Goal: Transaction & Acquisition: Book appointment/travel/reservation

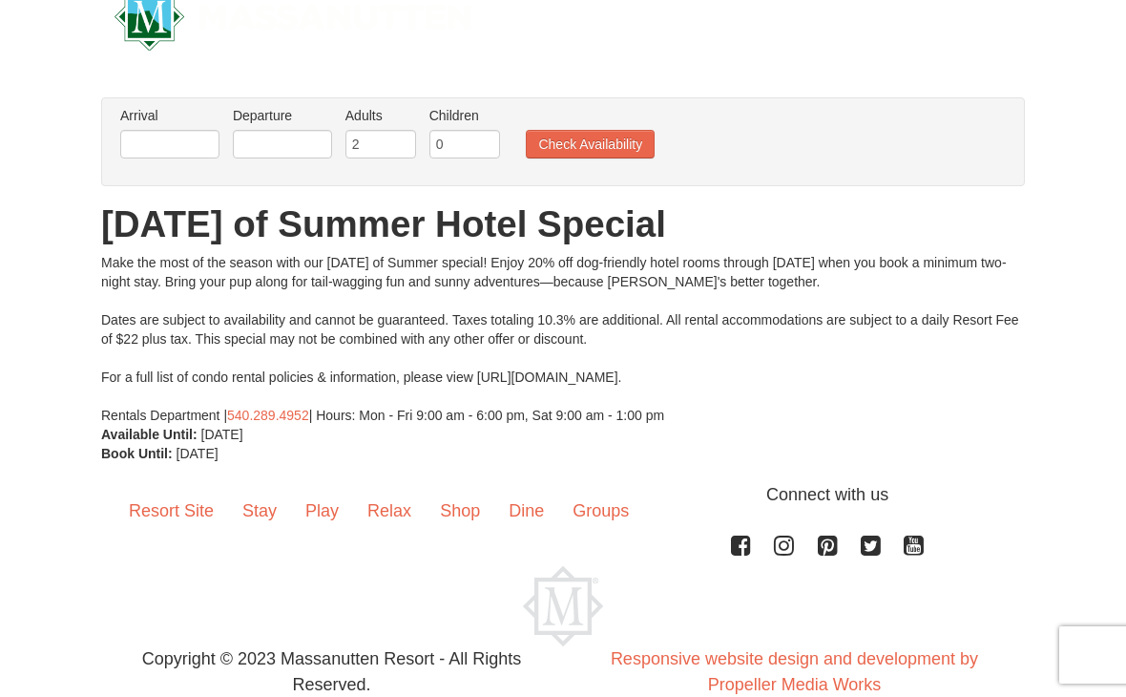
scroll to position [43, 0]
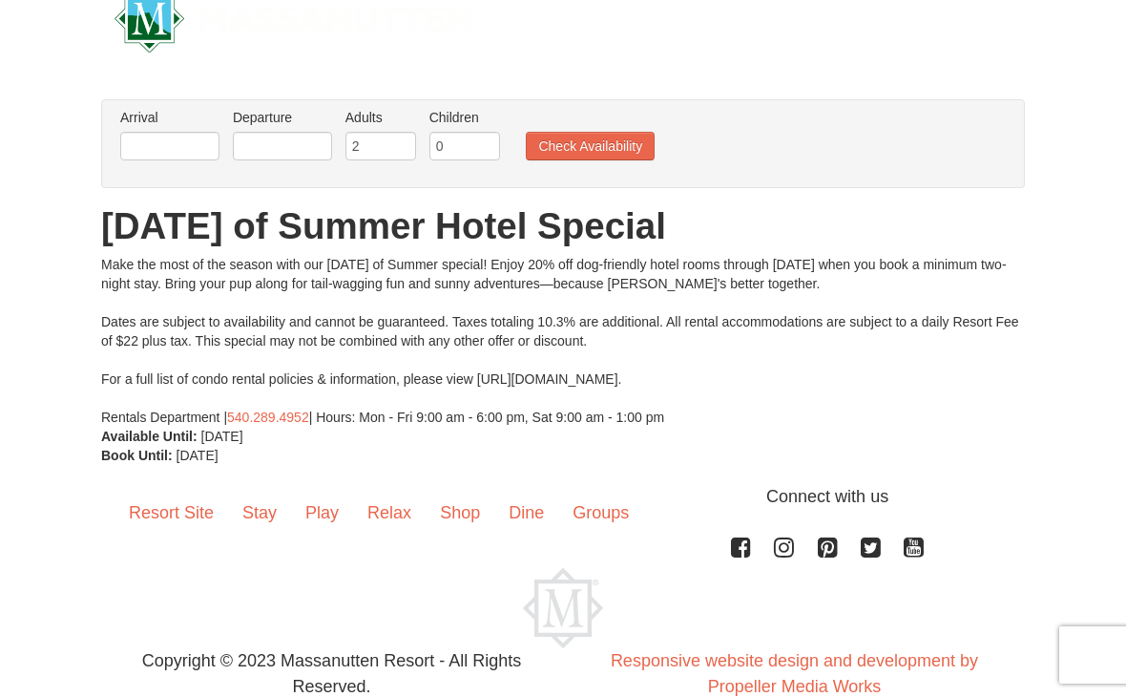
click at [560, 146] on button "Check Availability" at bounding box center [590, 146] width 129 height 29
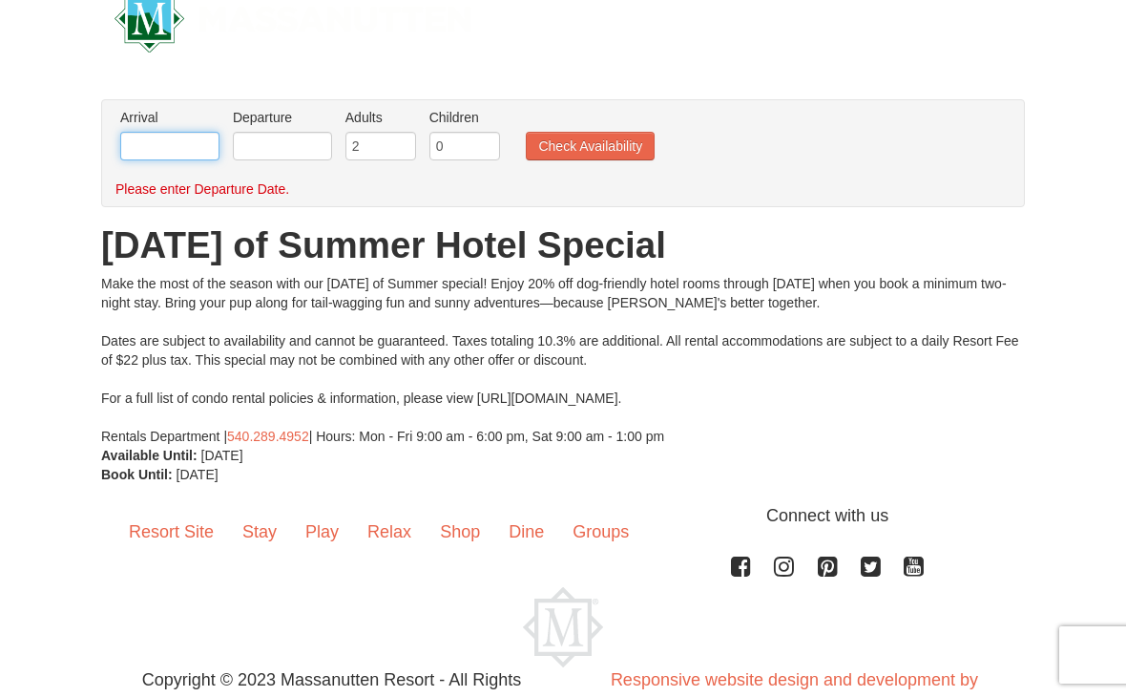
click at [166, 148] on input "text" at bounding box center [169, 146] width 99 height 29
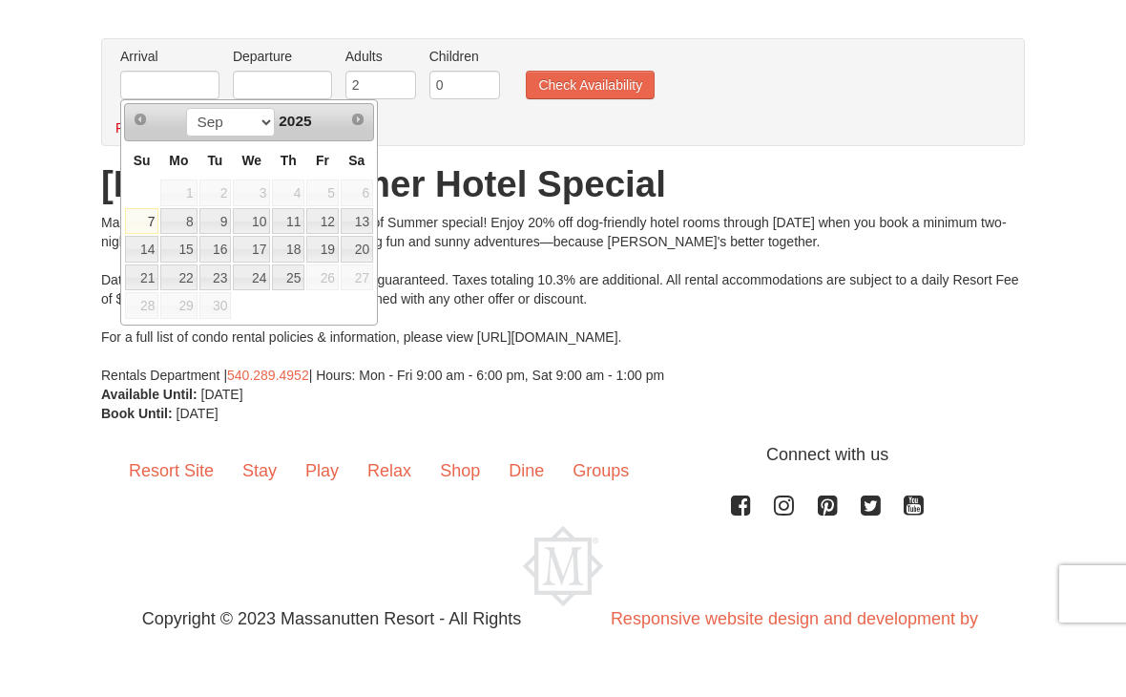
click at [270, 325] on link "24" at bounding box center [251, 338] width 37 height 27
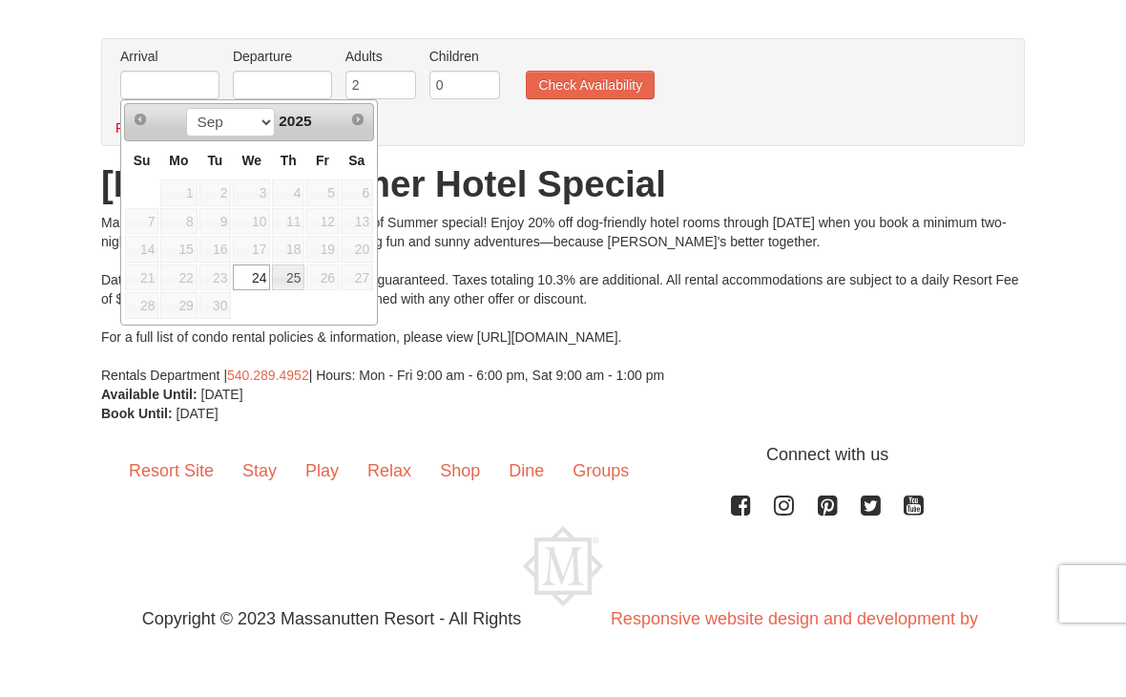
type input "[DATE]"
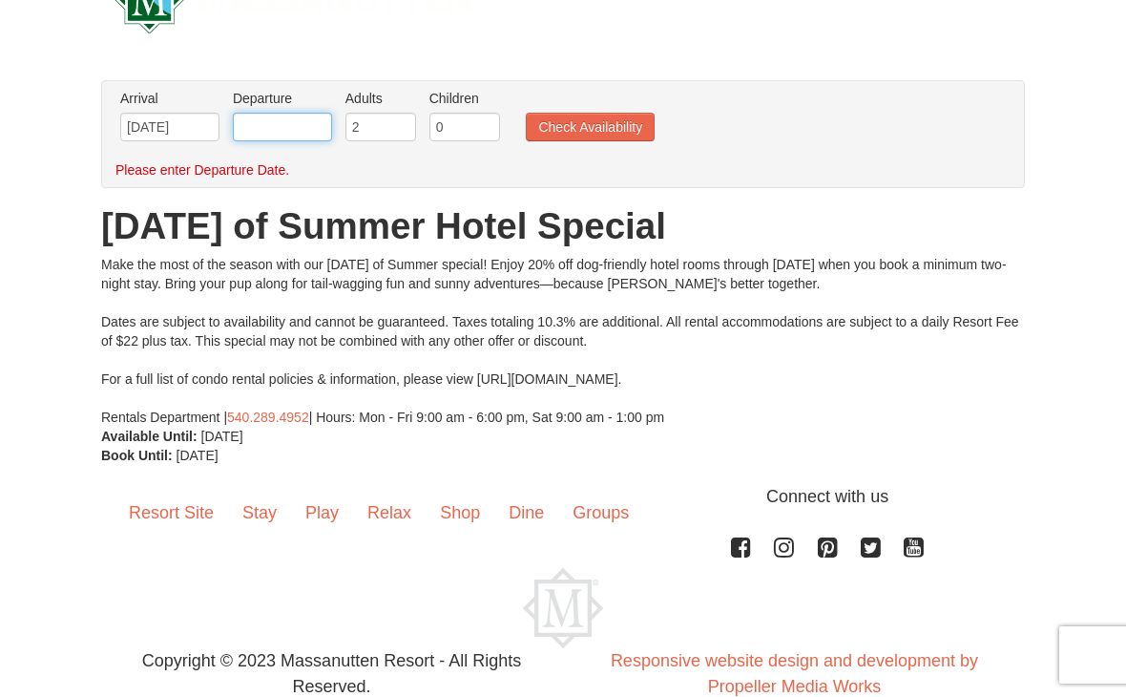
click at [273, 138] on input "text" at bounding box center [282, 127] width 99 height 29
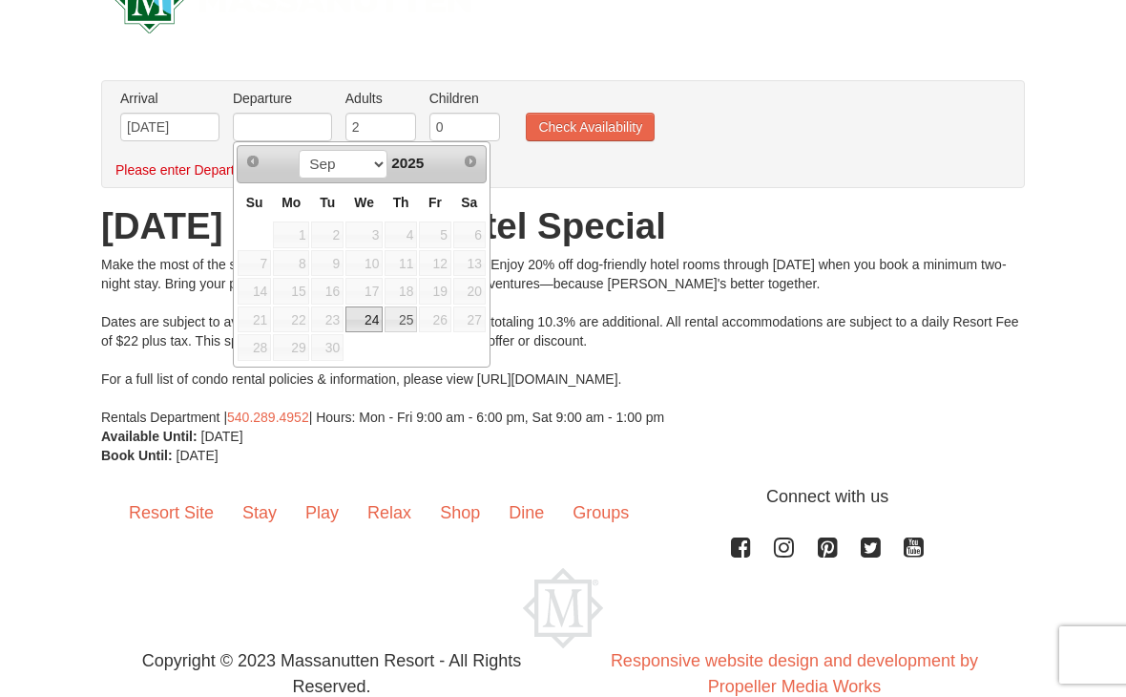
click at [408, 319] on link "25" at bounding box center [401, 319] width 32 height 27
type input "09/25/2025"
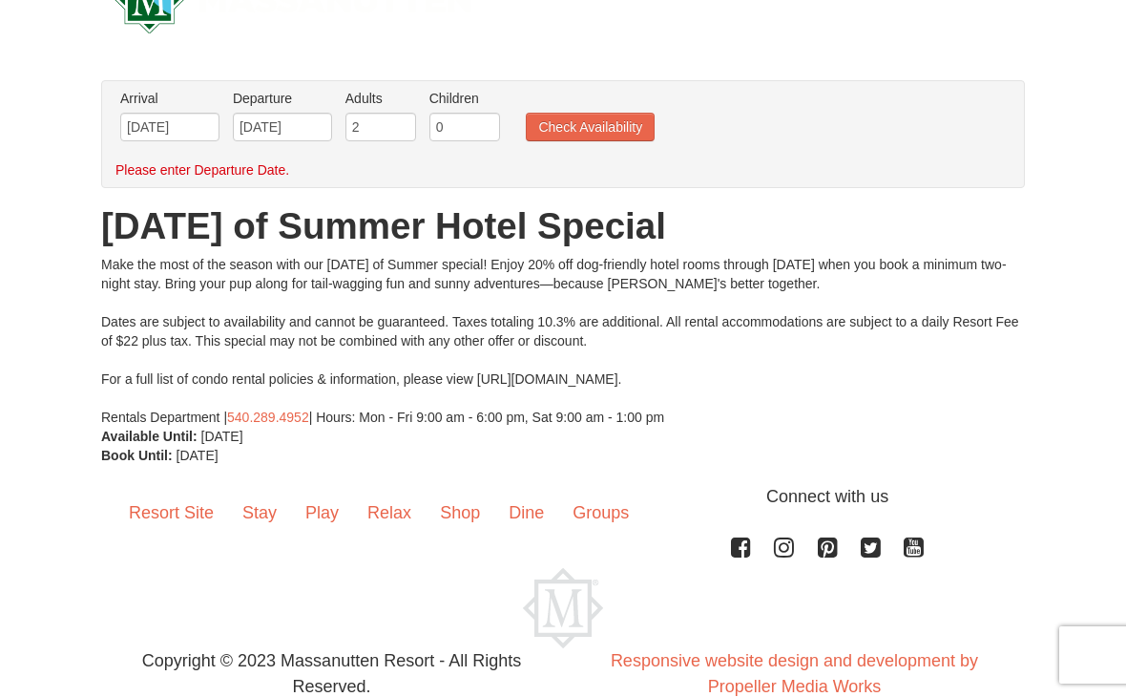
click at [570, 139] on button "Check Availability" at bounding box center [590, 127] width 129 height 29
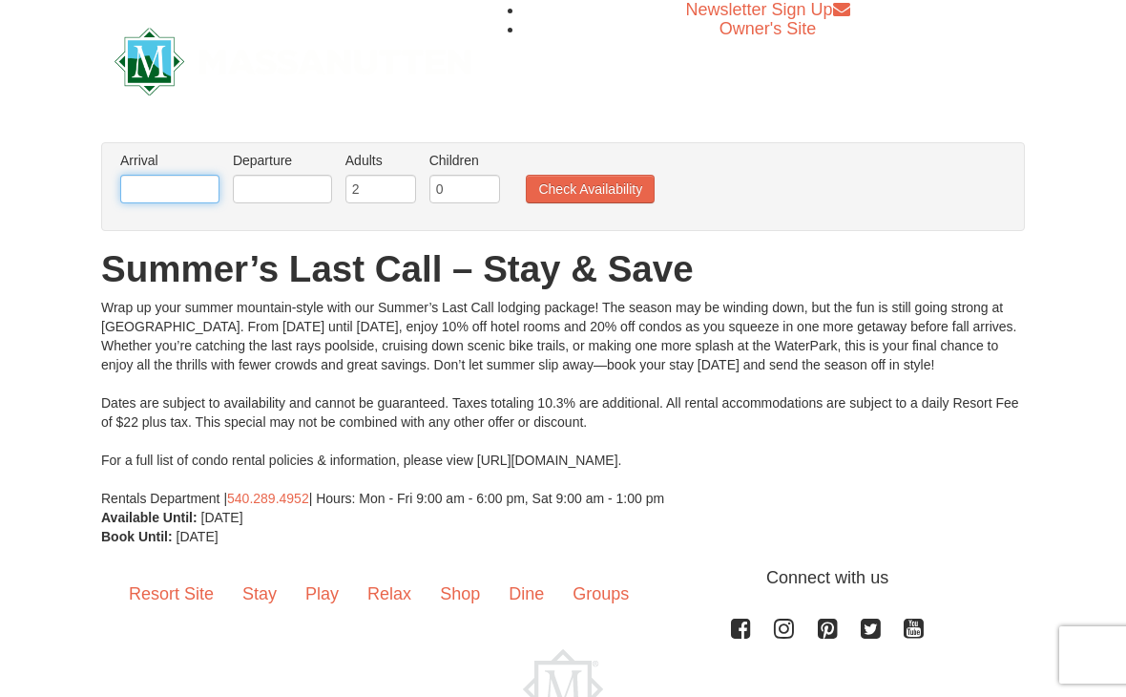
click at [129, 189] on input "text" at bounding box center [169, 189] width 99 height 29
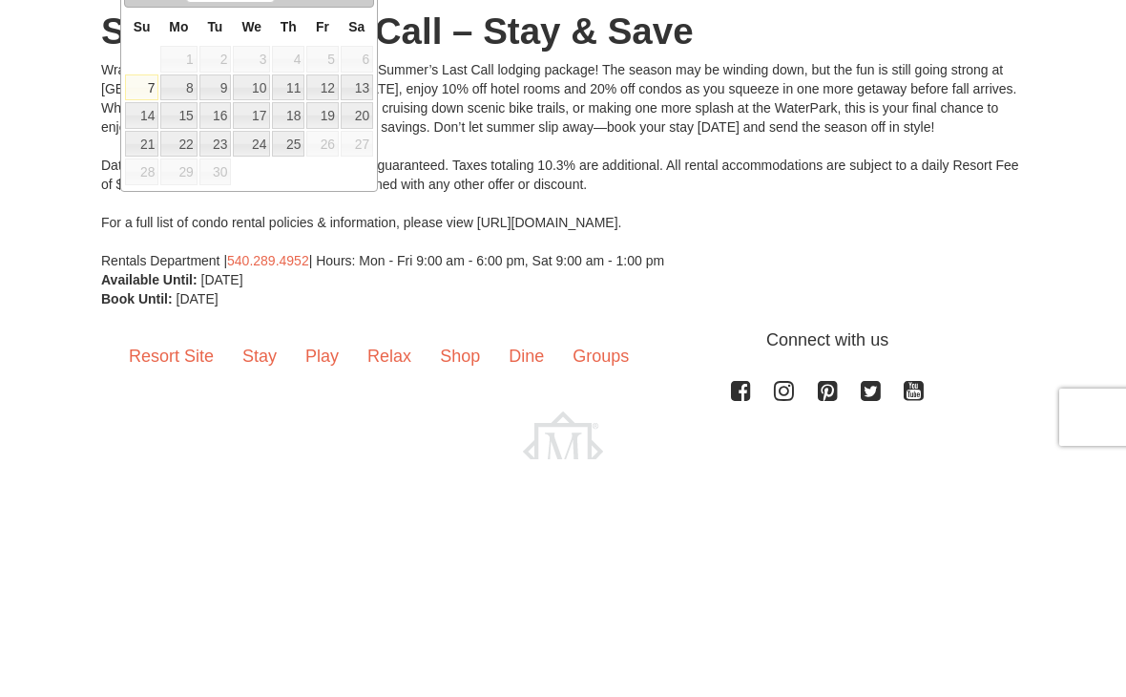
click at [207, 368] on link "23" at bounding box center [215, 381] width 32 height 27
type input "09/23/2025"
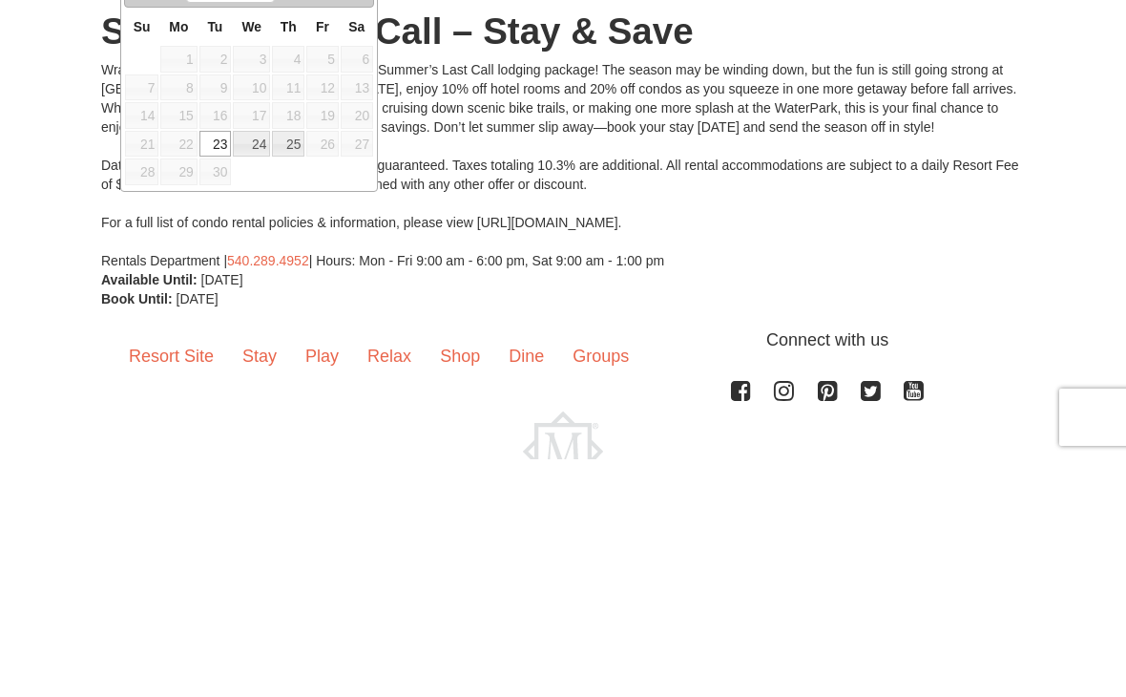
scroll to position [81, 0]
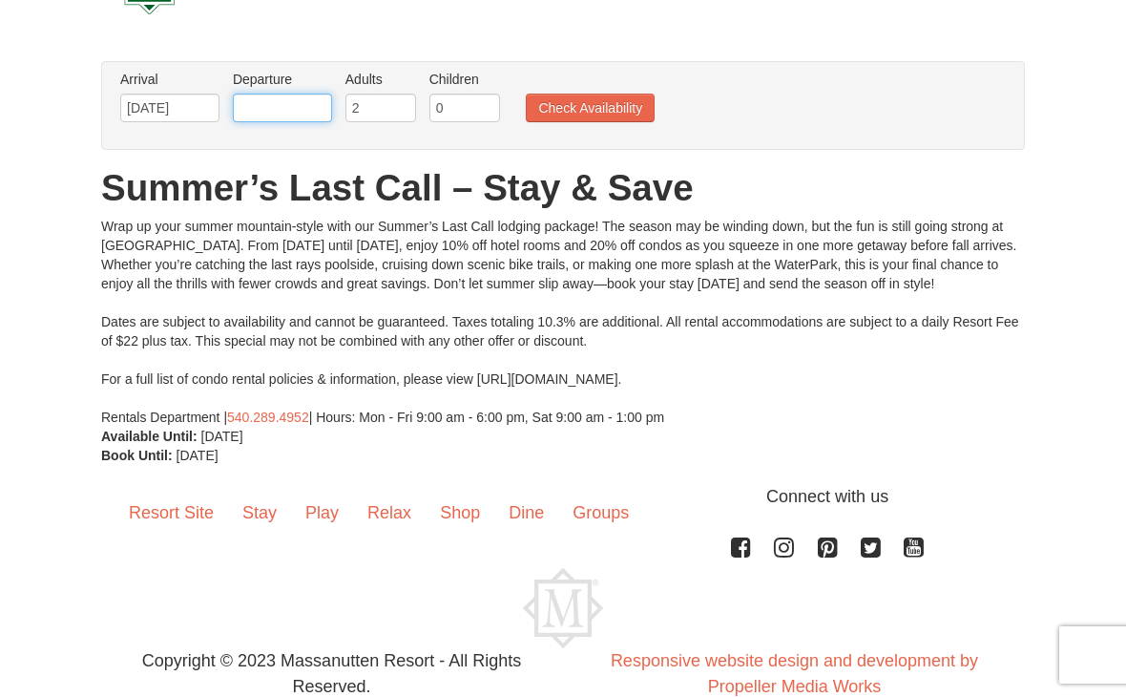
click at [281, 104] on input "text" at bounding box center [282, 108] width 99 height 29
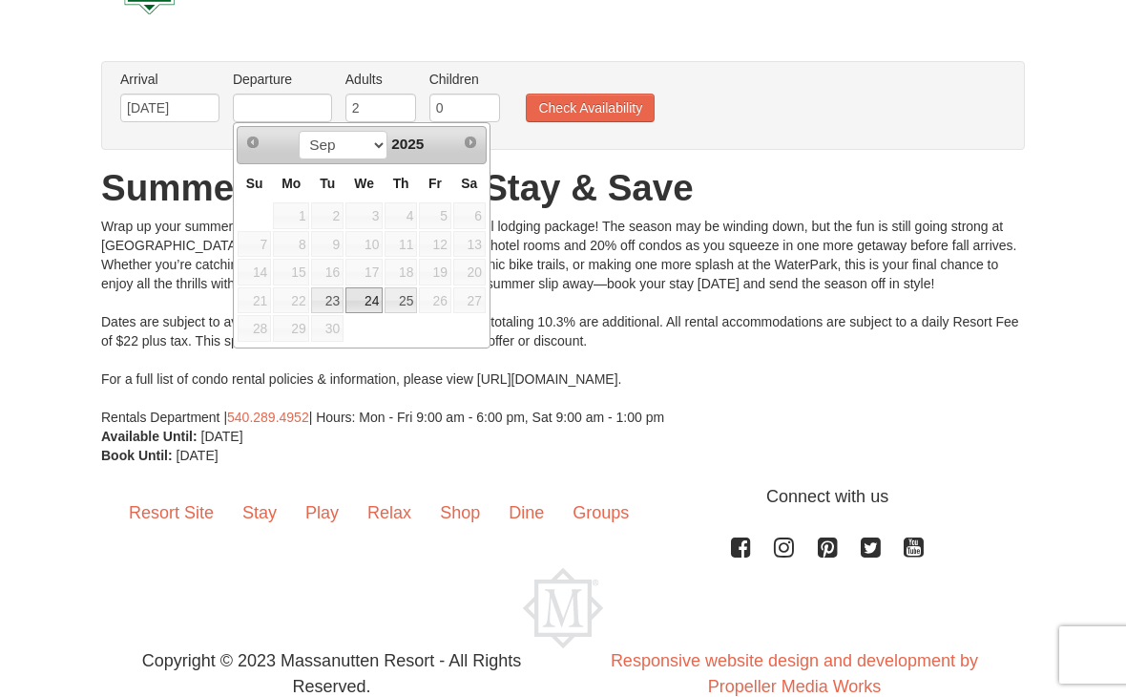
click at [358, 294] on link "24" at bounding box center [363, 300] width 37 height 27
type input "[DATE]"
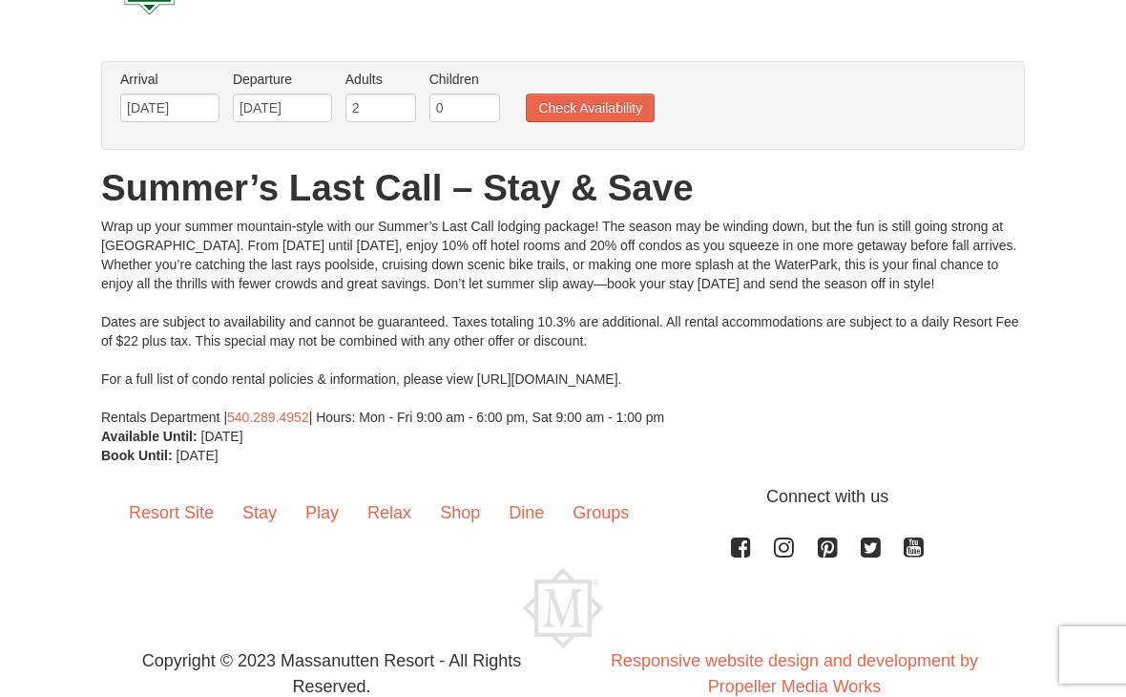
click at [532, 111] on button "Check Availability" at bounding box center [590, 108] width 129 height 29
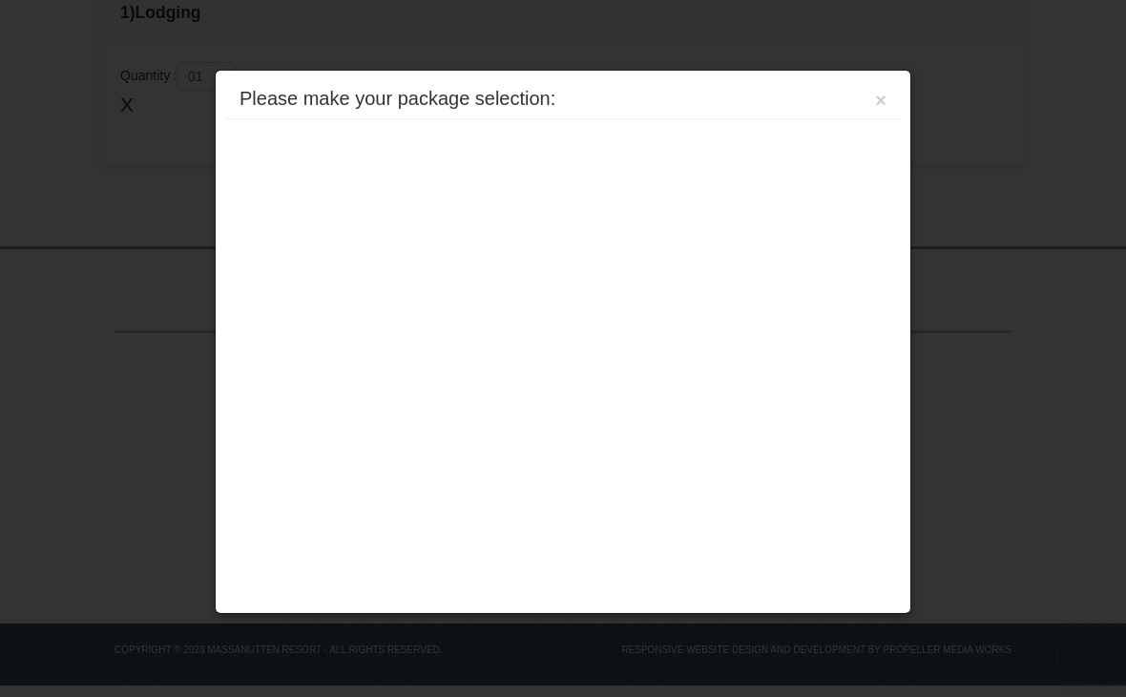
scroll to position [571, 0]
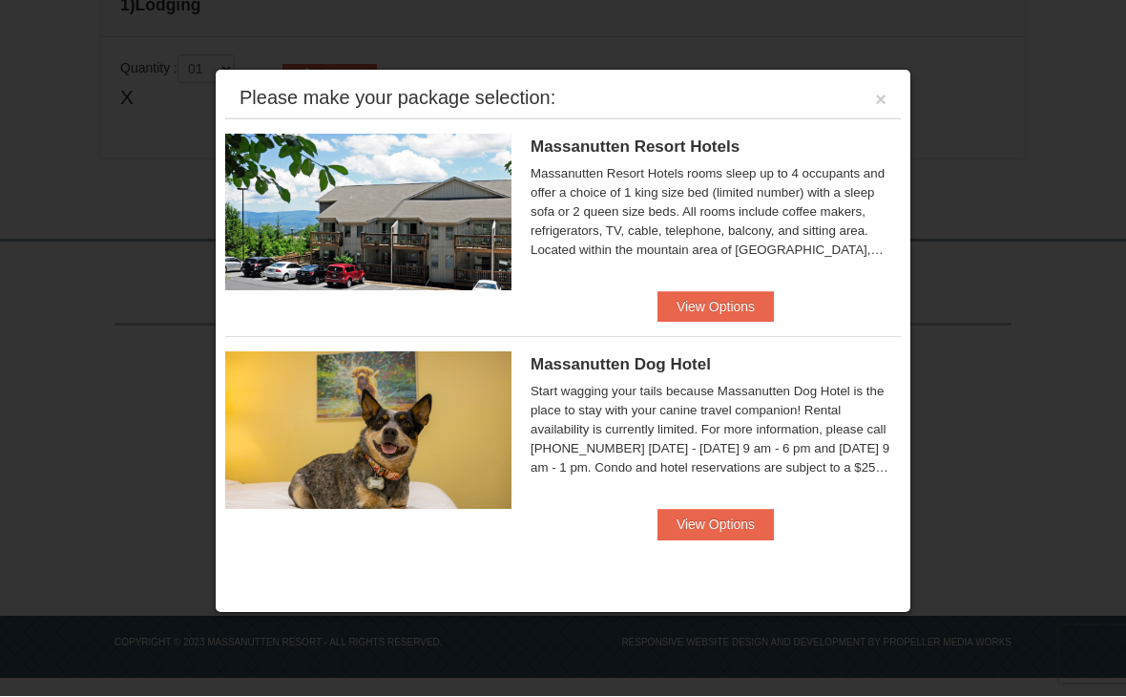
click at [725, 321] on button "View Options" at bounding box center [715, 307] width 116 height 31
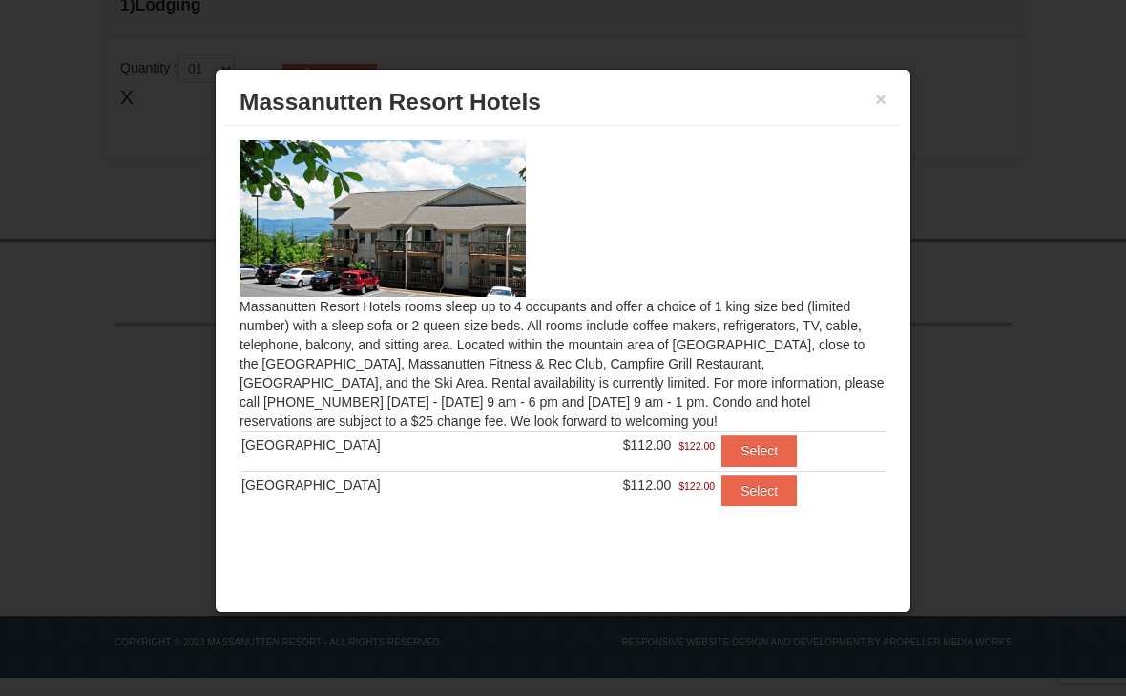
click at [141, 235] on div at bounding box center [563, 348] width 1126 height 697
click at [883, 98] on button "×" at bounding box center [880, 100] width 11 height 19
